Goal: Task Accomplishment & Management: Use online tool/utility

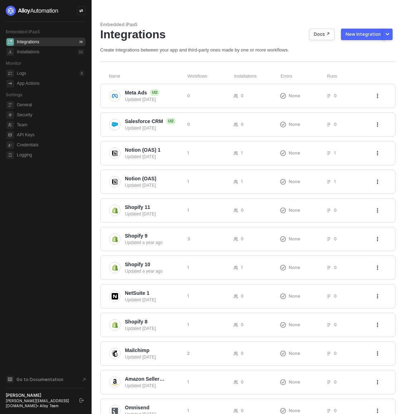
click at [211, 25] on div "Embedded iPaaS" at bounding box center [247, 24] width 295 height 6
click at [167, 153] on span "Notion (OAS) 1" at bounding box center [153, 149] width 57 height 7
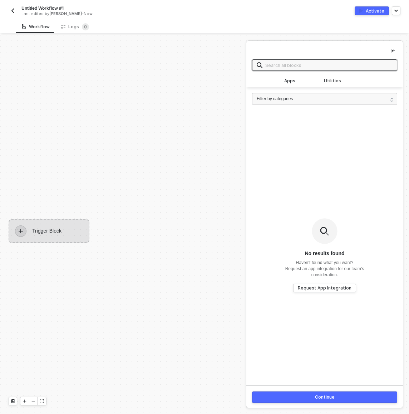
scroll to position [13, 0]
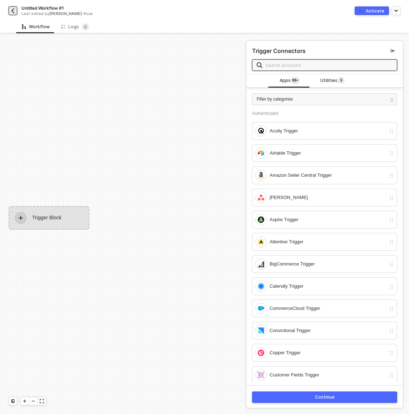
click at [15, 9] on img "button" at bounding box center [13, 11] width 6 height 6
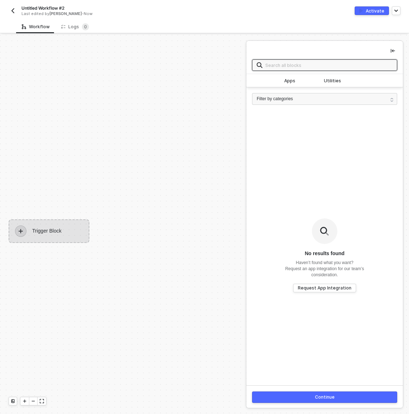
scroll to position [13, 0]
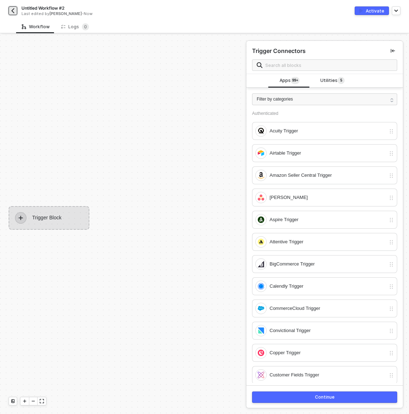
click at [15, 10] on img "button" at bounding box center [13, 11] width 6 height 6
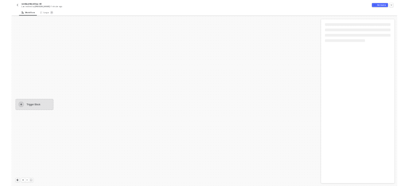
scroll to position [13, 0]
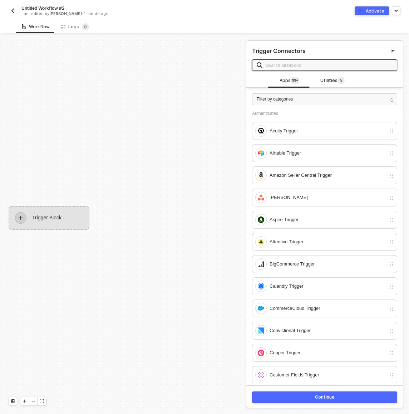
click at [218, 28] on div "Workflow Logs 0" at bounding box center [212, 26] width 393 height 13
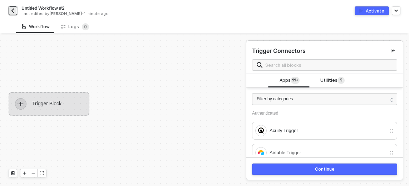
click at [13, 11] on img "button" at bounding box center [13, 11] width 6 height 6
